Goal: Task Accomplishment & Management: Use online tool/utility

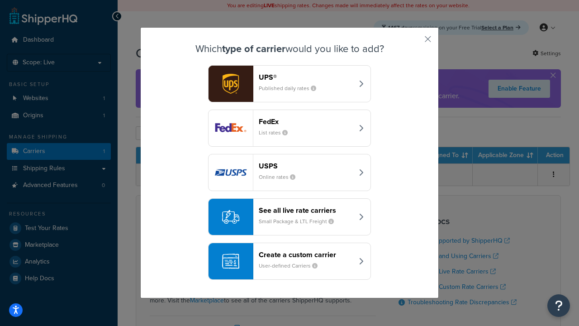
click at [289, 261] on div "Create a custom carrier User-defined Carriers" at bounding box center [306, 261] width 95 height 22
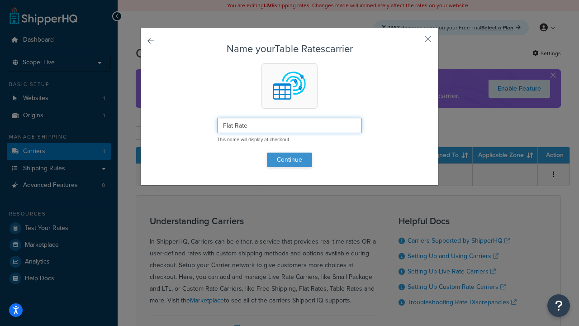
type input "Flat Rate"
click at [289, 159] on button "Continue" at bounding box center [289, 159] width 45 height 14
